Goal: Information Seeking & Learning: Learn about a topic

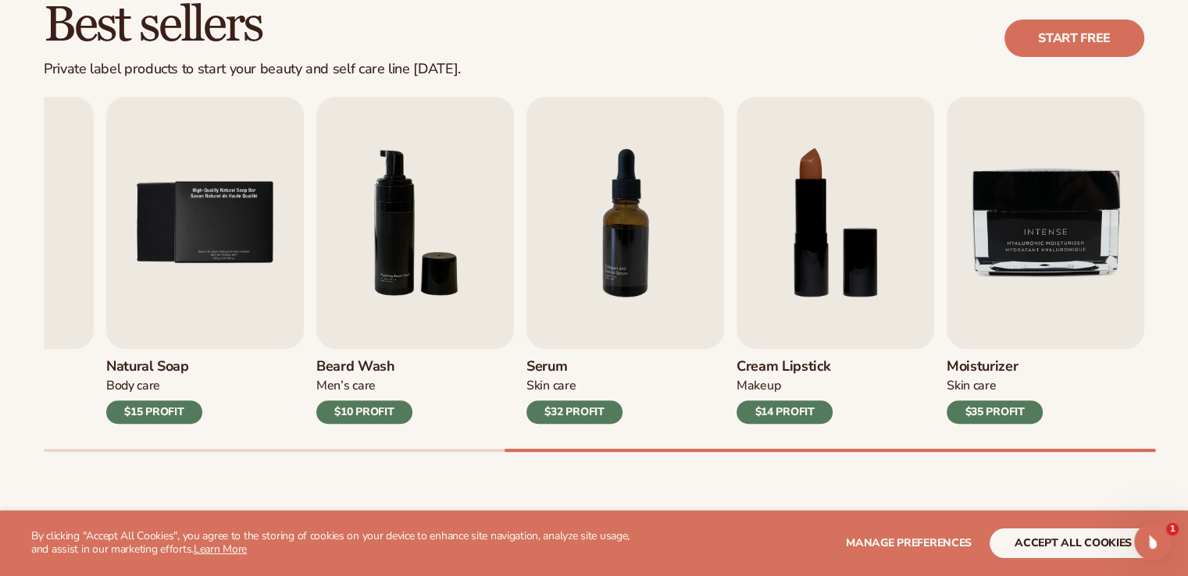
scroll to position [484, 0]
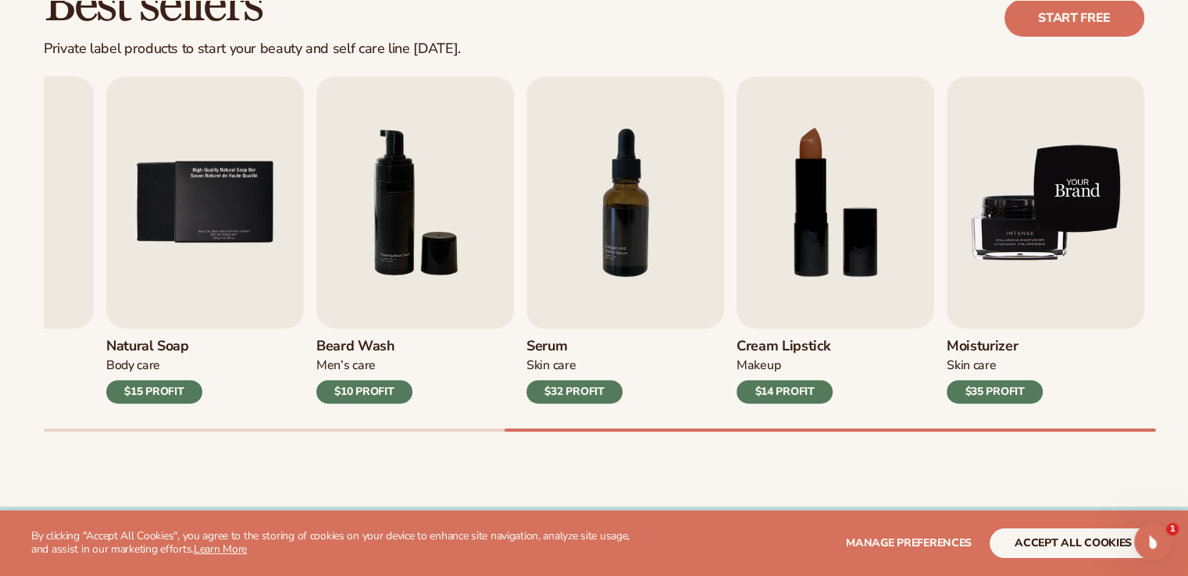
click at [1067, 153] on img "9 / 9" at bounding box center [1045, 203] width 198 height 252
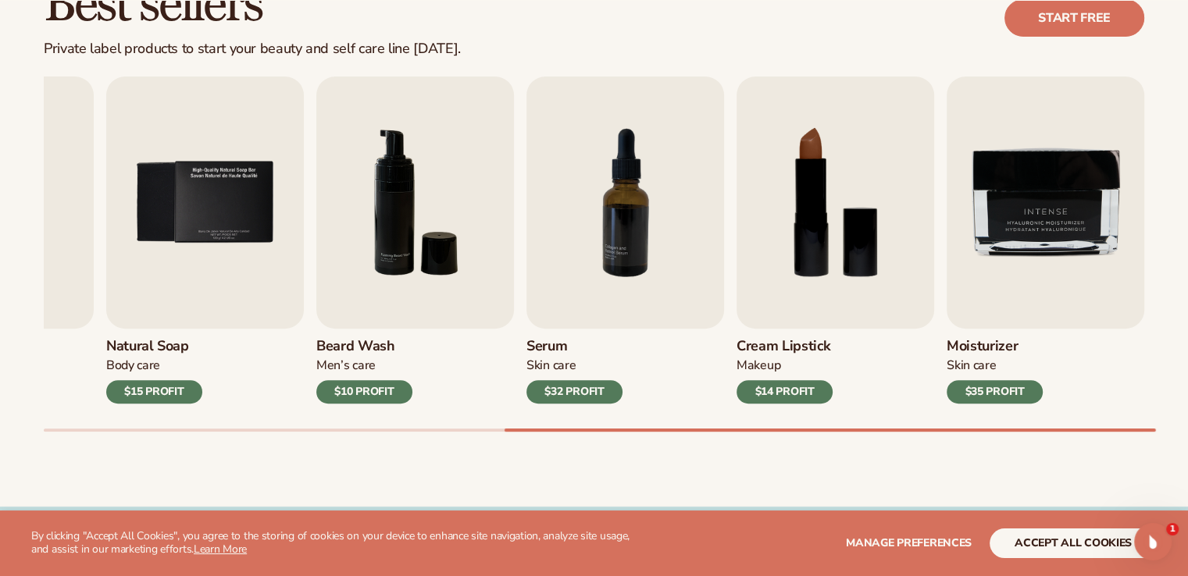
click at [976, 397] on div "$35 PROFIT" at bounding box center [994, 391] width 96 height 23
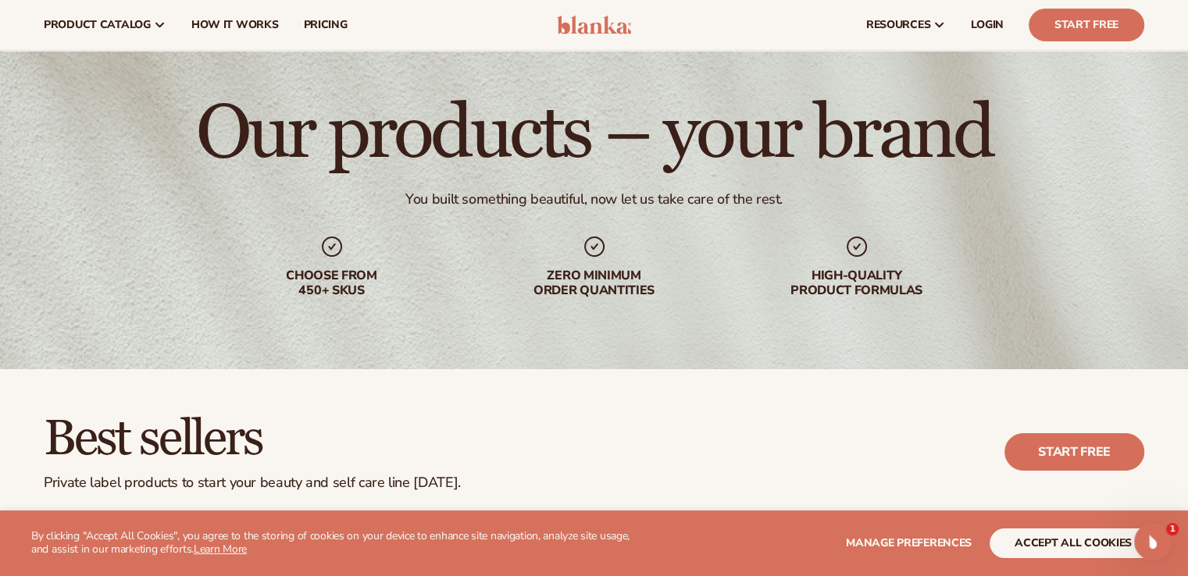
scroll to position [0, 0]
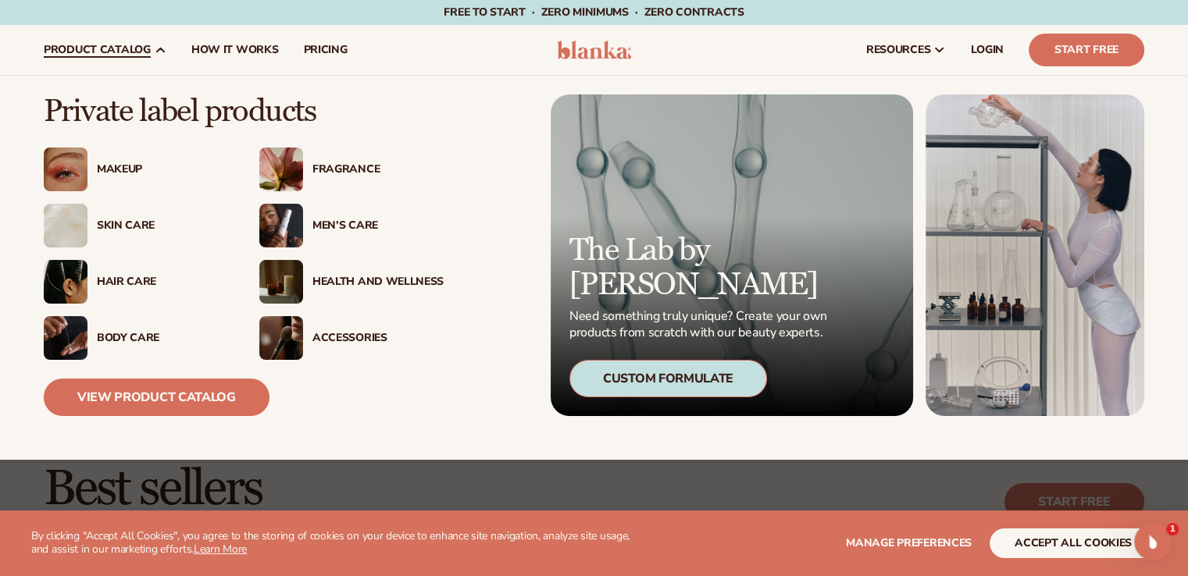
click at [106, 49] on span "product catalog" at bounding box center [97, 50] width 107 height 12
click at [175, 403] on link "View Product Catalog" at bounding box center [157, 397] width 226 height 37
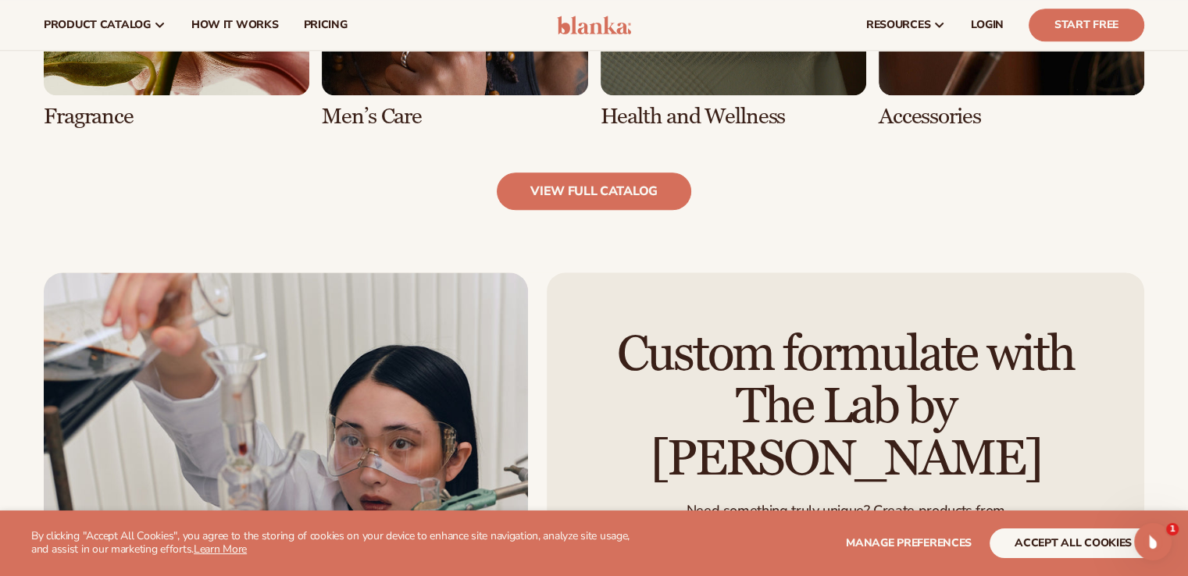
scroll to position [1356, 0]
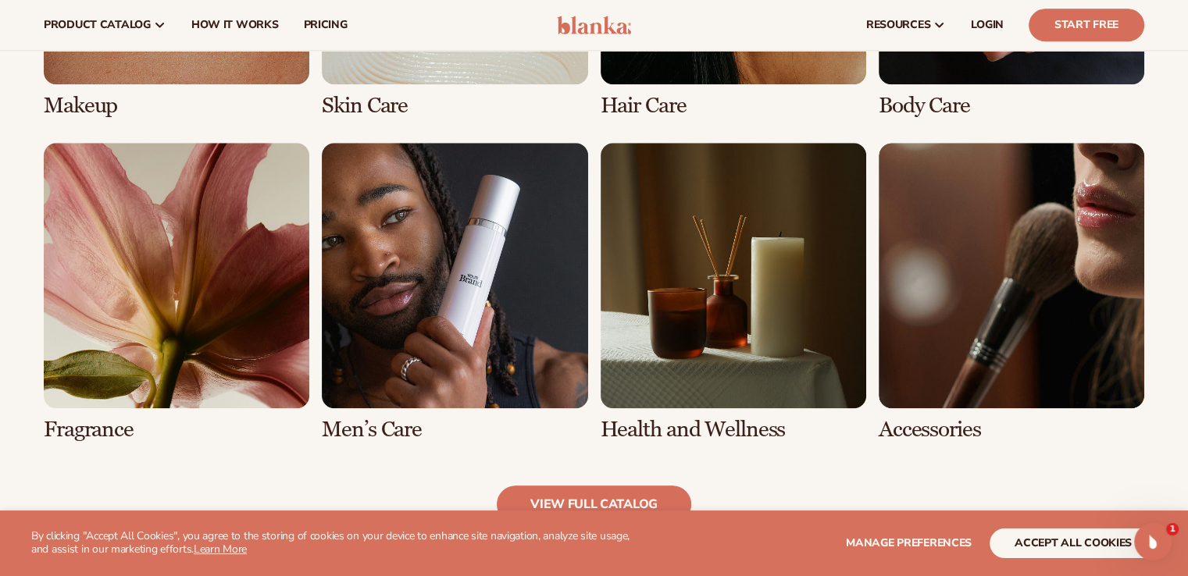
click at [365, 334] on link "6 / 8" at bounding box center [455, 292] width 266 height 299
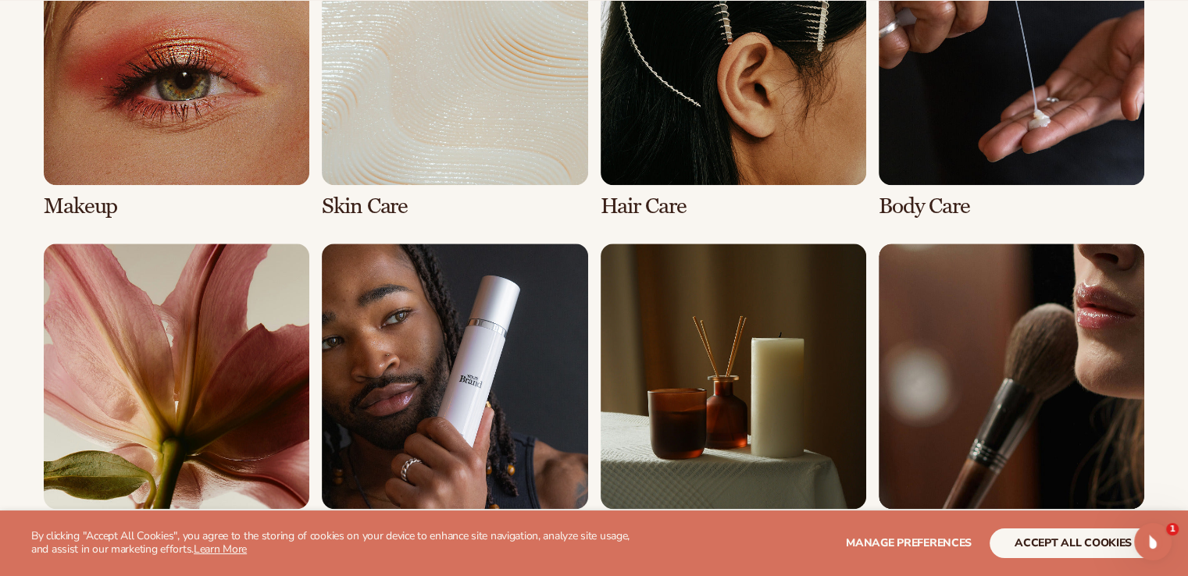
scroll to position [1292, 0]
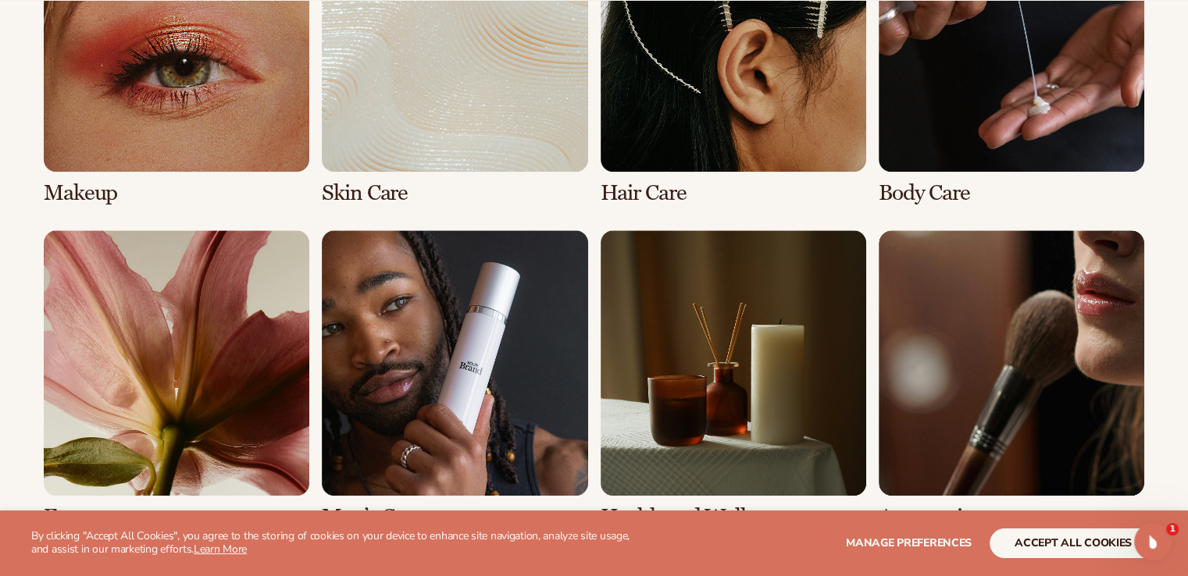
click at [971, 21] on link "4 / 8" at bounding box center [1012, 55] width 266 height 299
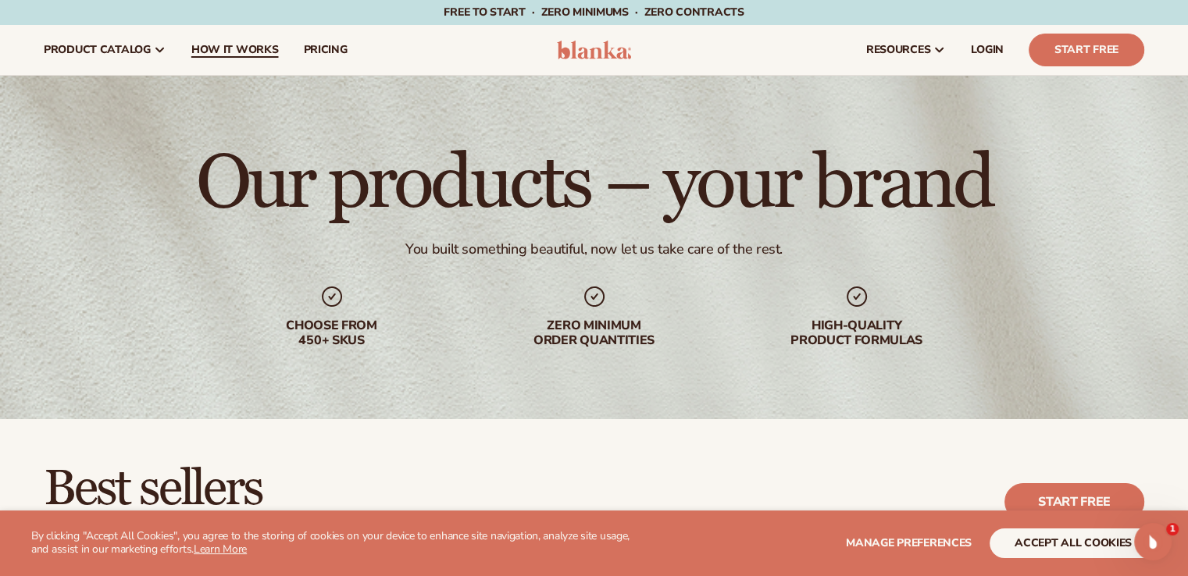
click at [209, 45] on span "How It Works" at bounding box center [234, 50] width 87 height 12
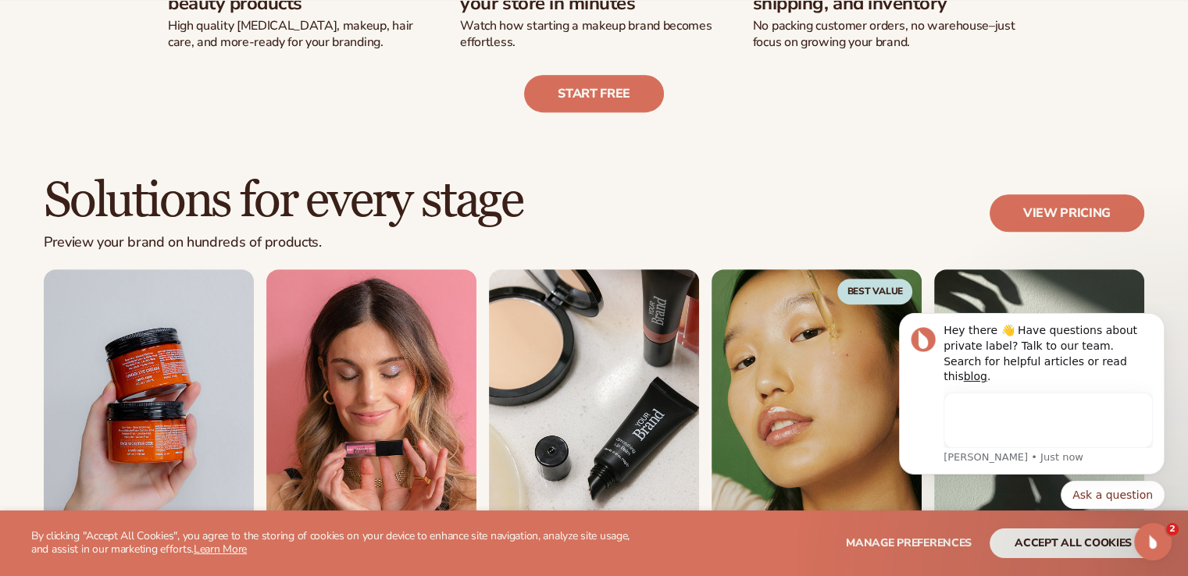
scroll to position [809, 0]
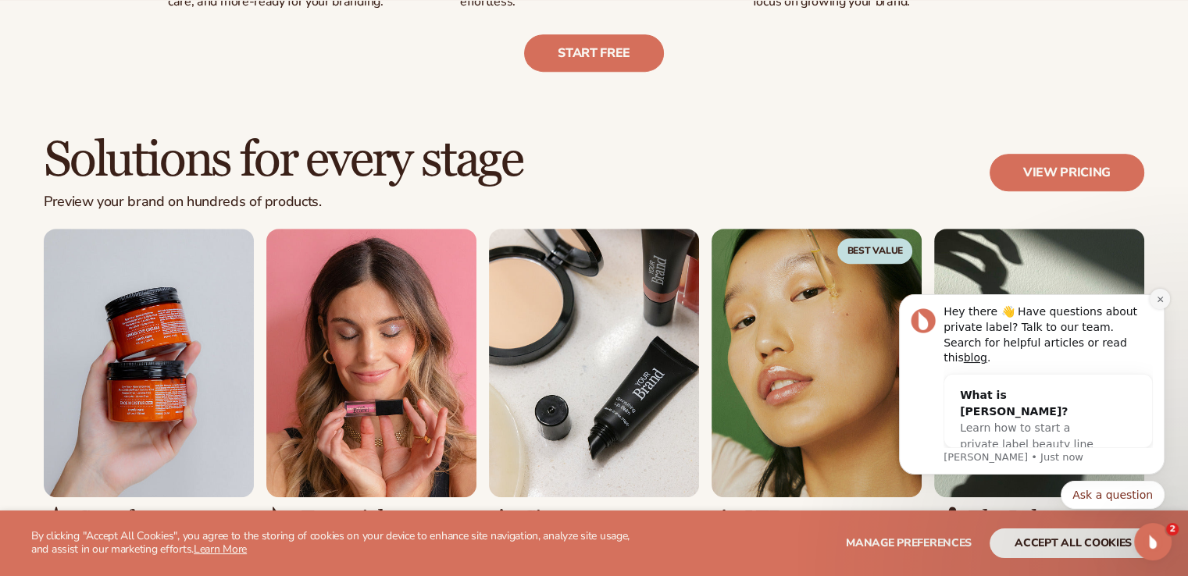
click at [1156, 304] on icon "Dismiss notification" at bounding box center [1160, 299] width 9 height 9
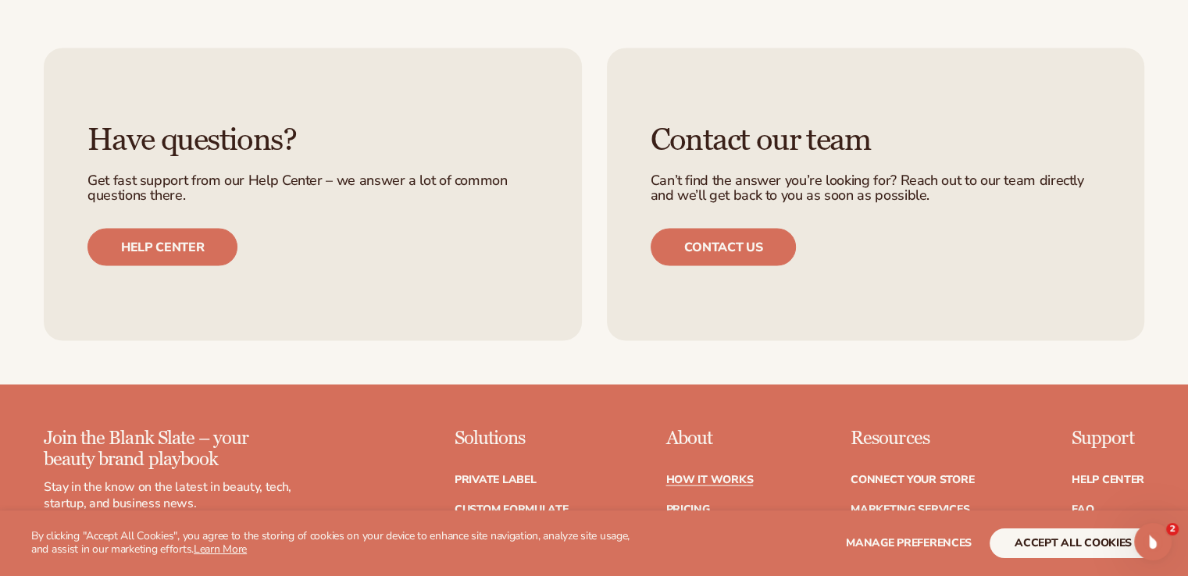
scroll to position [3185, 0]
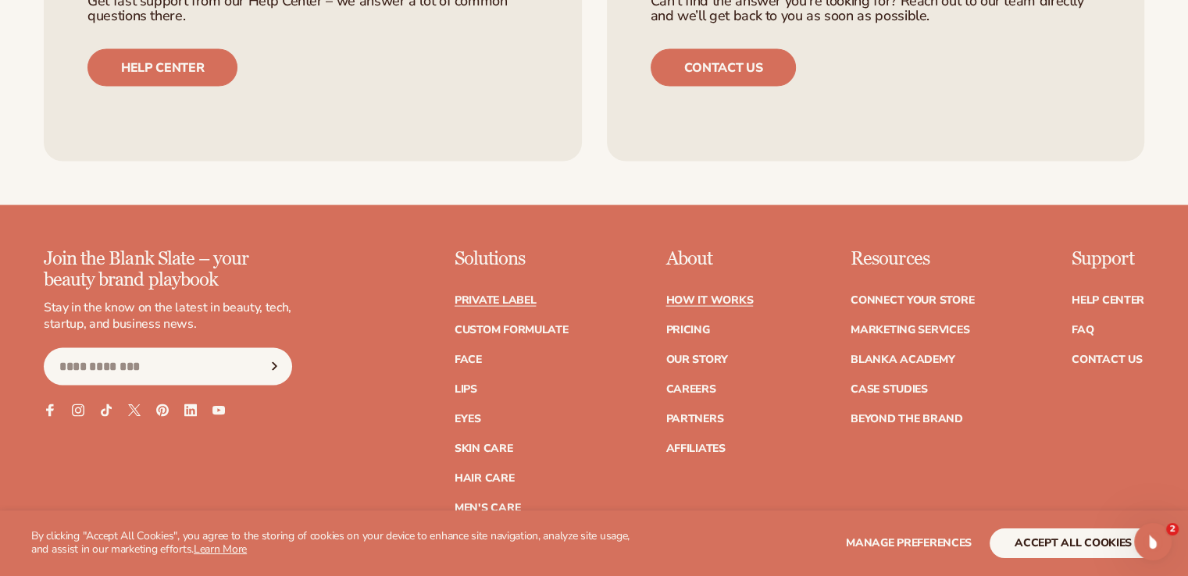
click at [493, 301] on link "Private label" at bounding box center [494, 300] width 81 height 11
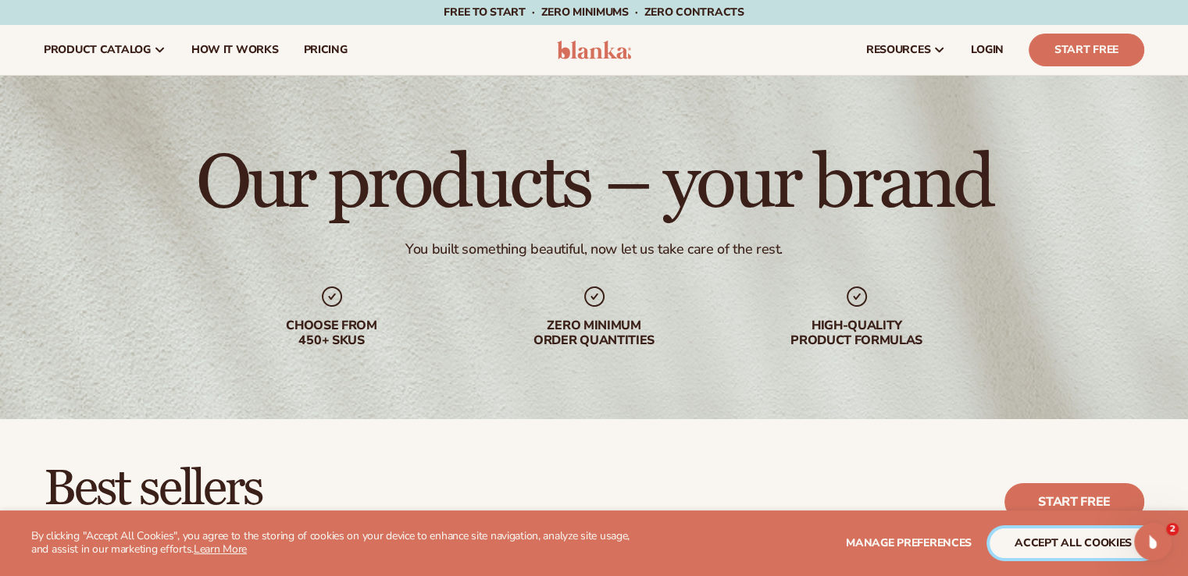
click at [1071, 546] on button "accept all cookies" at bounding box center [1072, 544] width 167 height 30
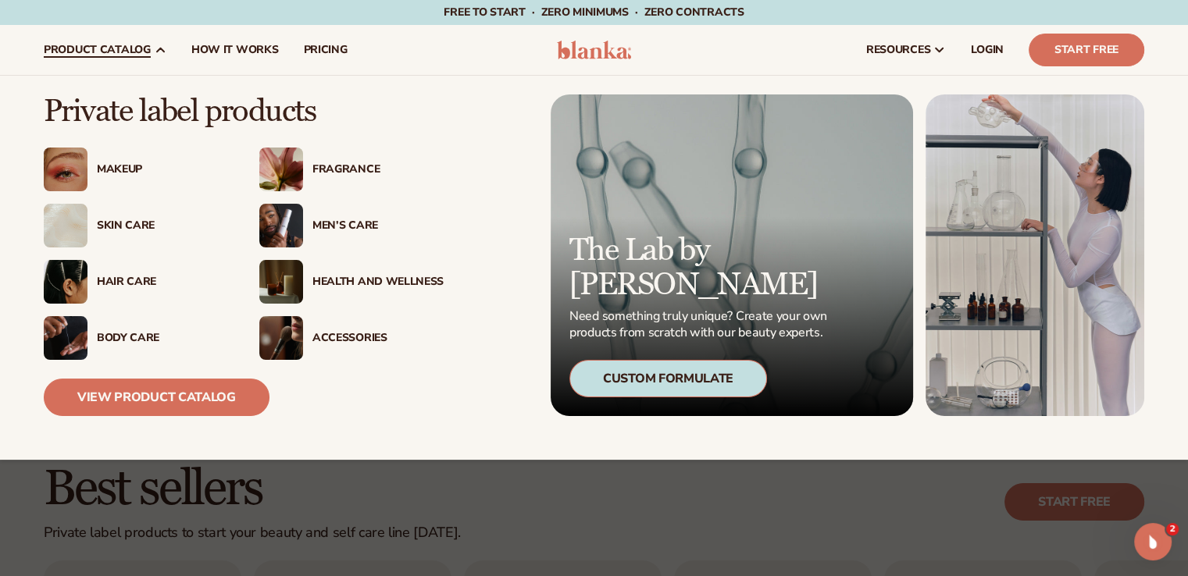
click at [331, 226] on div "Men’s Care" at bounding box center [377, 225] width 131 height 13
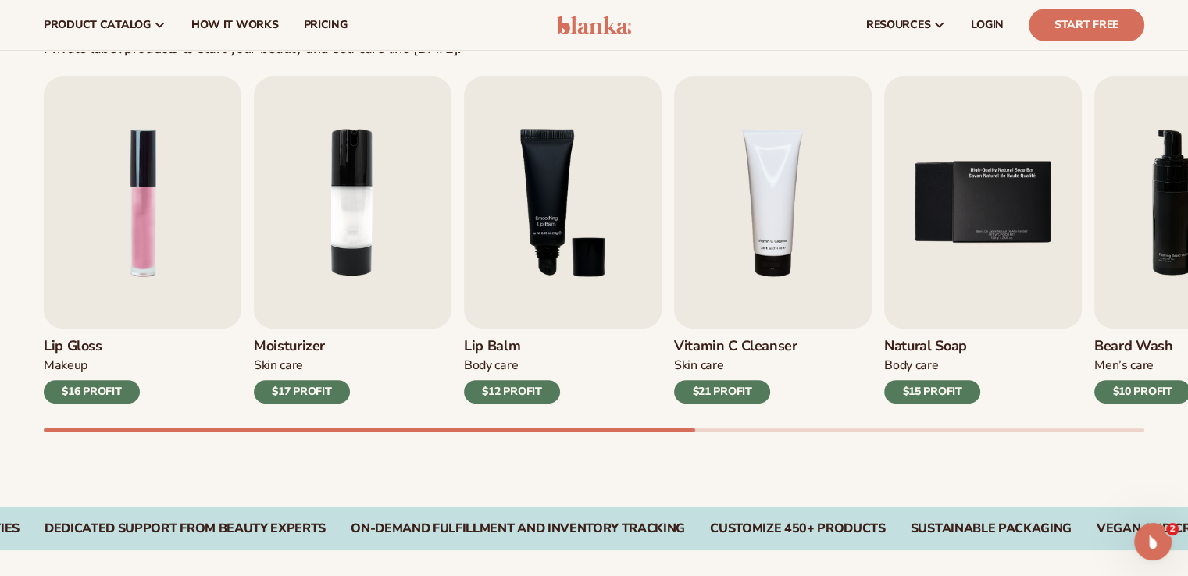
scroll to position [472, 0]
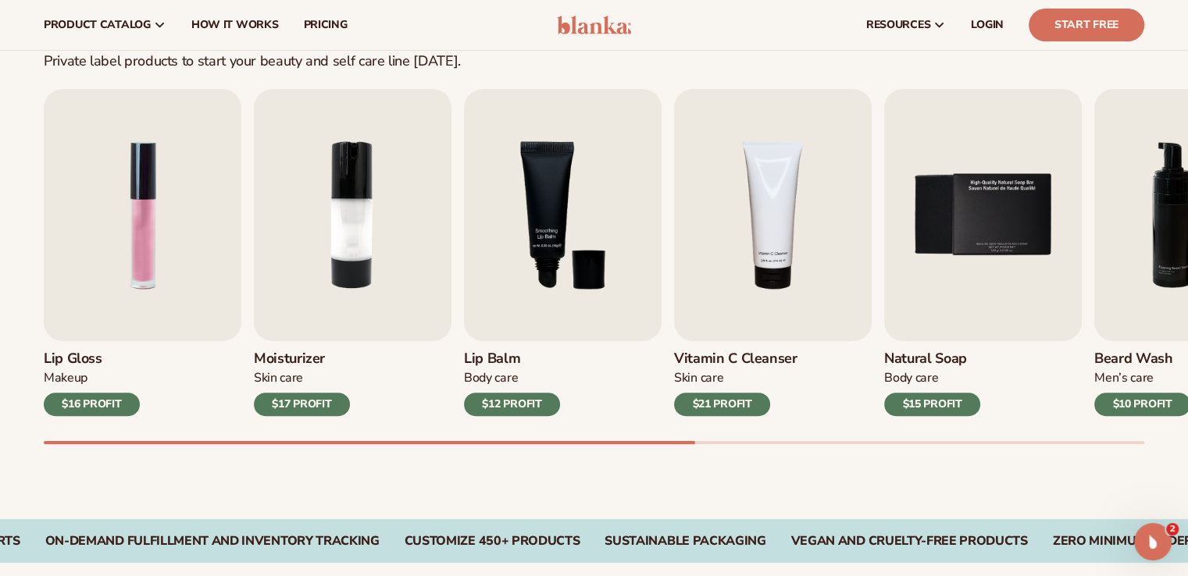
click at [629, 444] on div "Best sellers Private label products to start your beauty and self care line tod…" at bounding box center [594, 234] width 1188 height 572
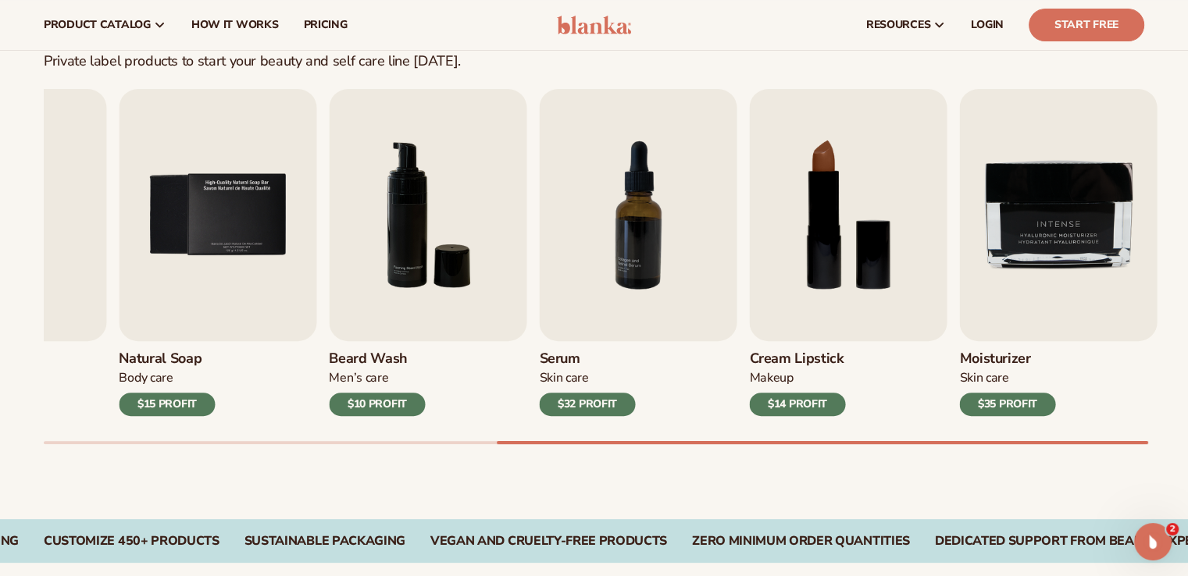
click at [1082, 441] on div at bounding box center [822, 442] width 651 height 3
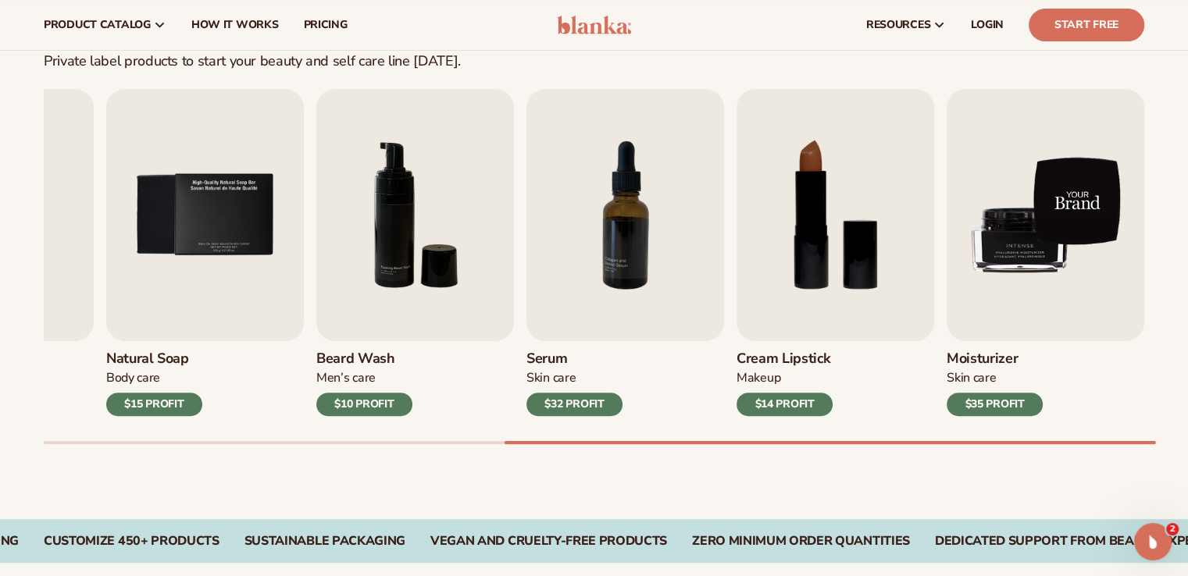
click at [1117, 229] on img "9 / 9" at bounding box center [1045, 215] width 198 height 252
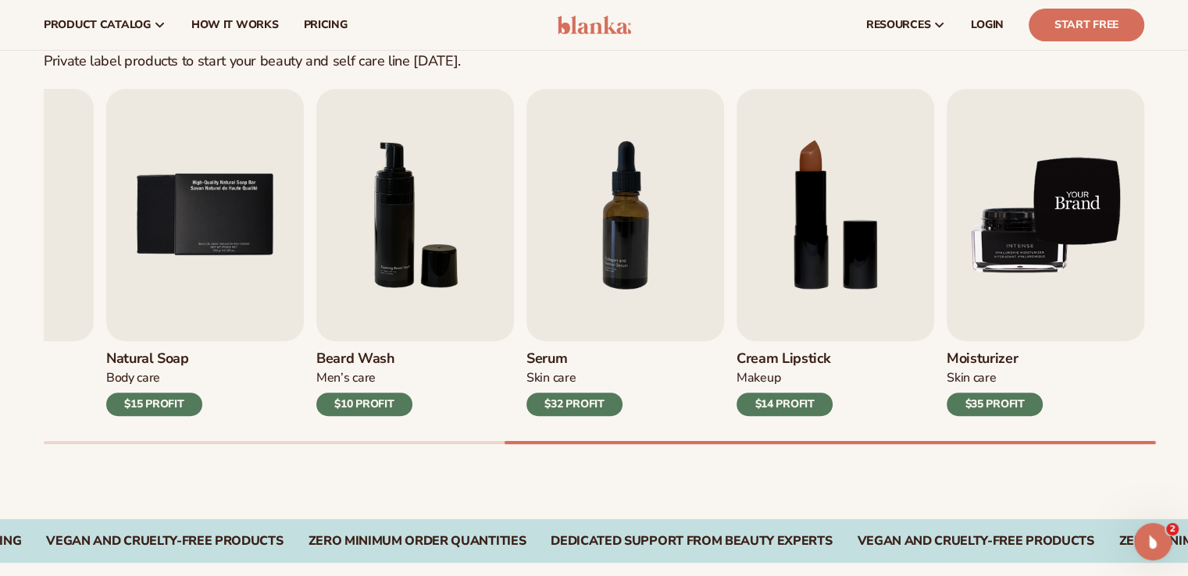
click at [1117, 229] on img "9 / 9" at bounding box center [1045, 215] width 198 height 252
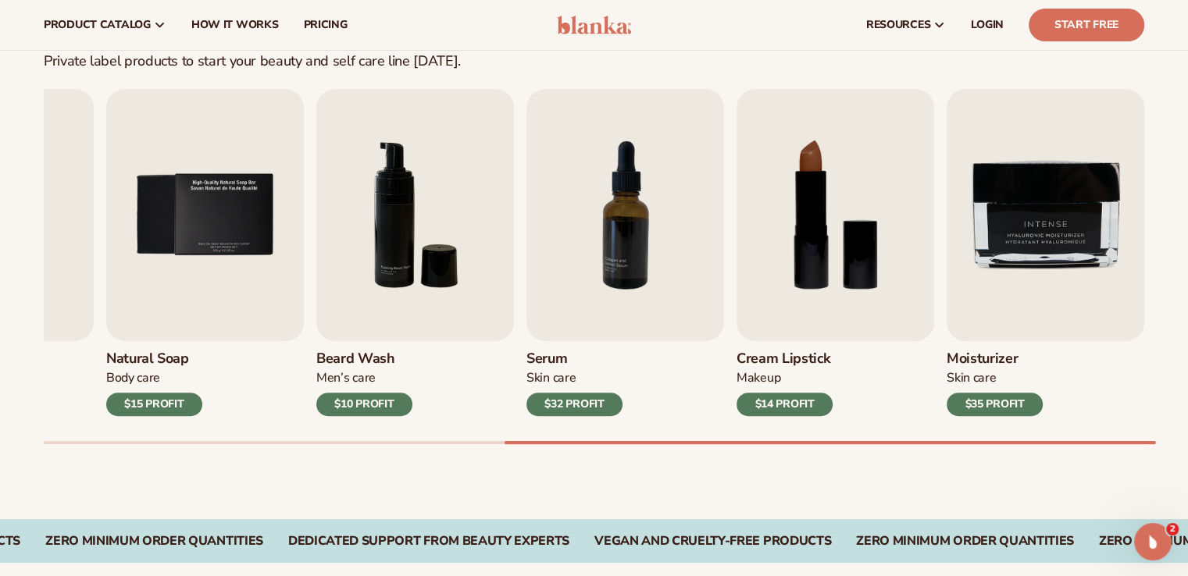
click at [1006, 399] on div "$35 PROFIT" at bounding box center [994, 404] width 96 height 23
click at [990, 360] on h3 "Moisturizer" at bounding box center [994, 359] width 96 height 17
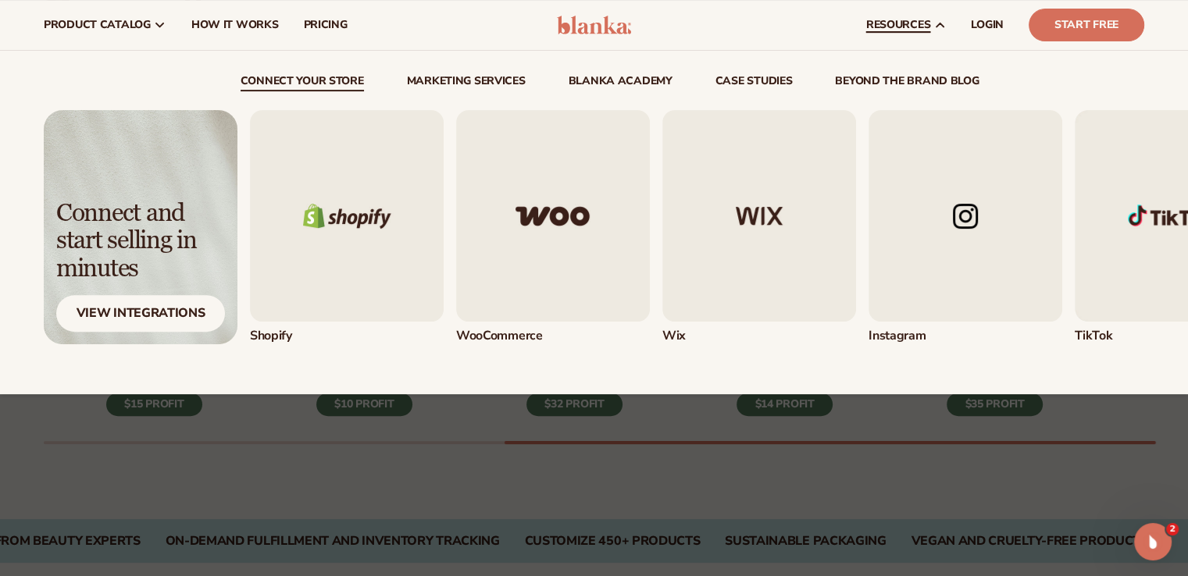
click at [918, 23] on span "resources" at bounding box center [898, 25] width 64 height 12
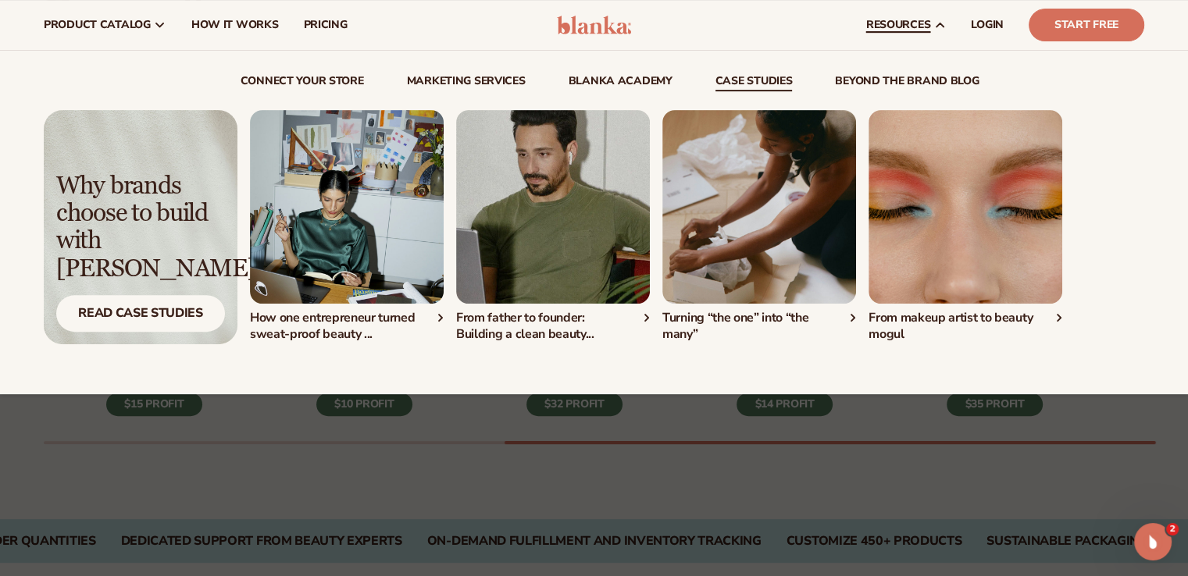
click at [891, 76] on link "beyond the brand blog" at bounding box center [907, 84] width 144 height 16
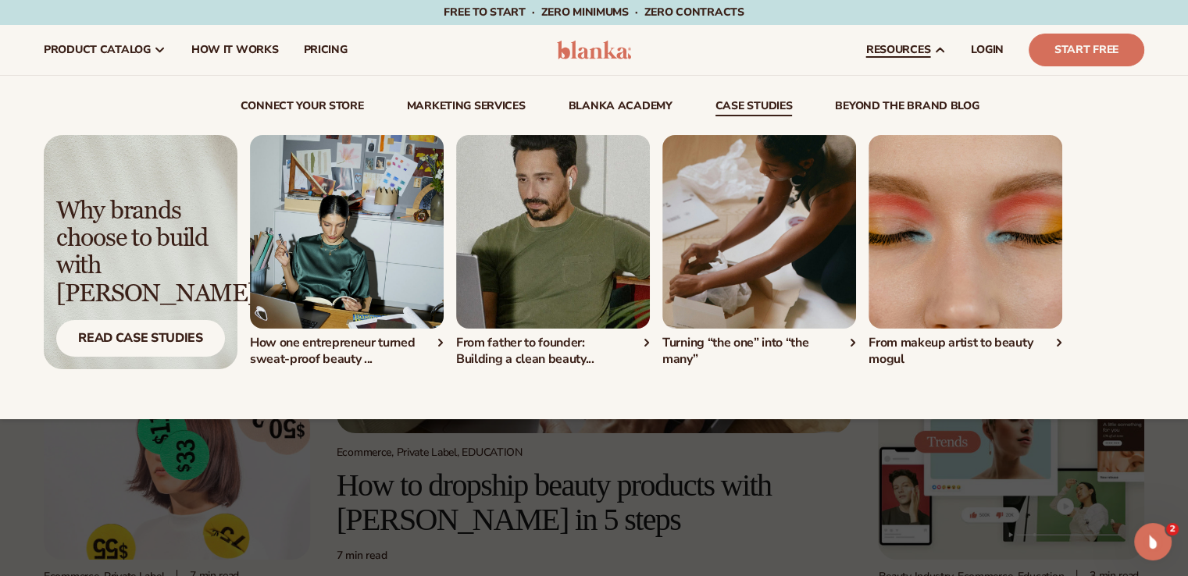
click at [772, 101] on link "case studies" at bounding box center [753, 109] width 77 height 16
click at [440, 344] on div "How one entrepreneur turned sweat-proof beauty ..." at bounding box center [347, 351] width 194 height 33
